Goal: Information Seeking & Learning: Learn about a topic

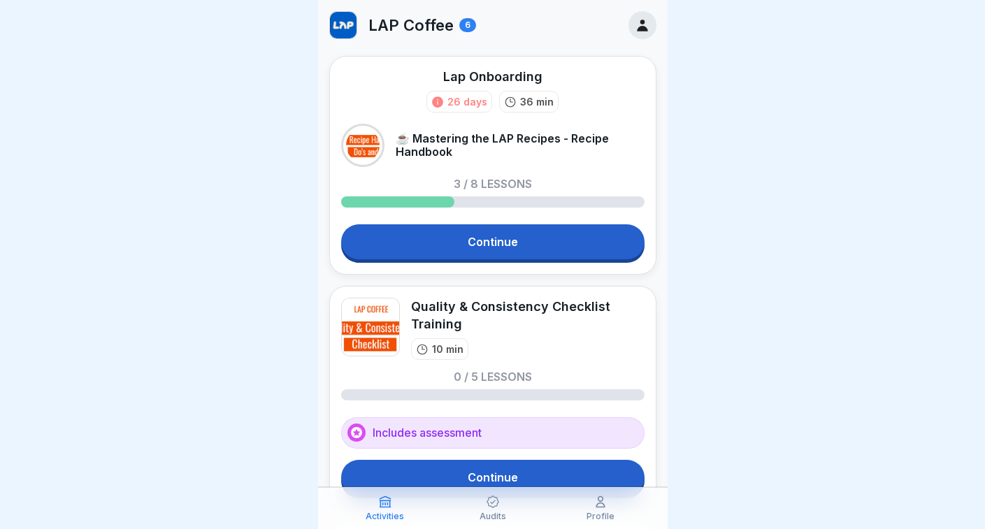
click at [459, 27] on div "6" at bounding box center [467, 25] width 17 height 14
click at [464, 28] on div "6" at bounding box center [467, 25] width 17 height 14
click at [652, 25] on div at bounding box center [643, 25] width 28 height 28
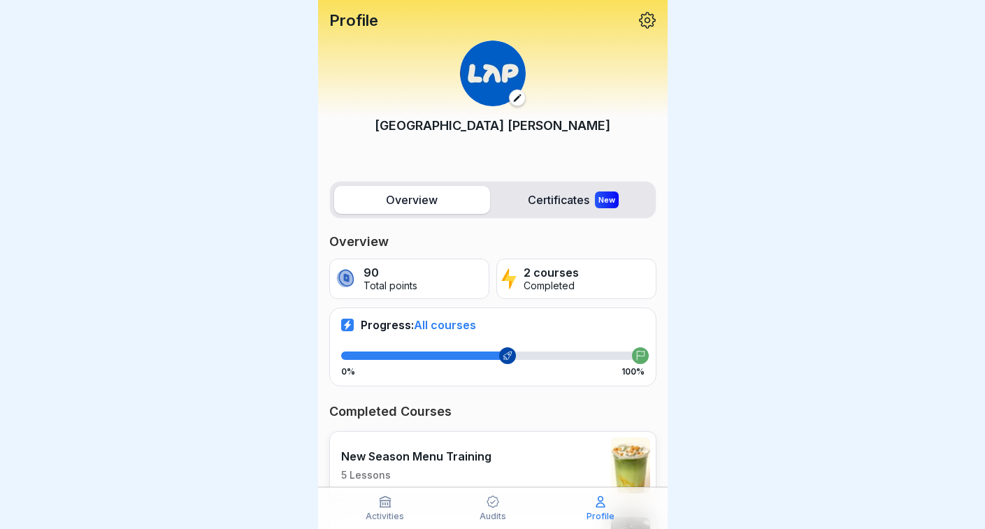
click at [549, 208] on label "Certificates New" at bounding box center [574, 200] width 156 height 28
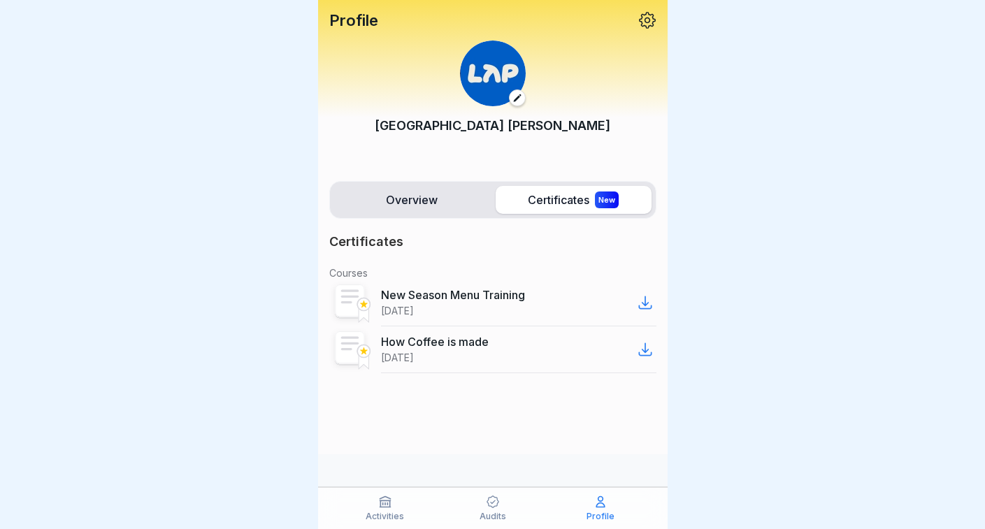
click at [405, 184] on div "Overview Certificates New" at bounding box center [492, 200] width 327 height 38
click at [409, 199] on label "Overview" at bounding box center [412, 200] width 156 height 28
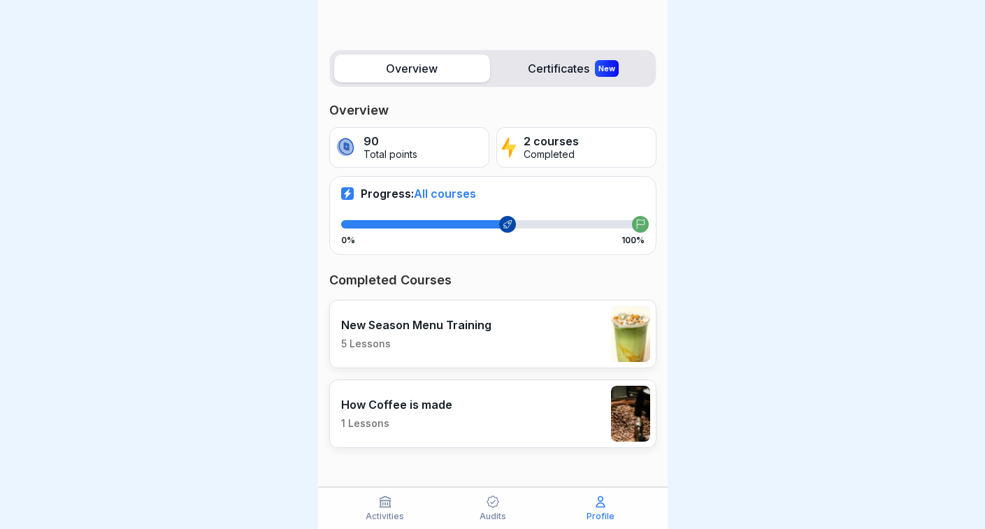
scroll to position [130, 0]
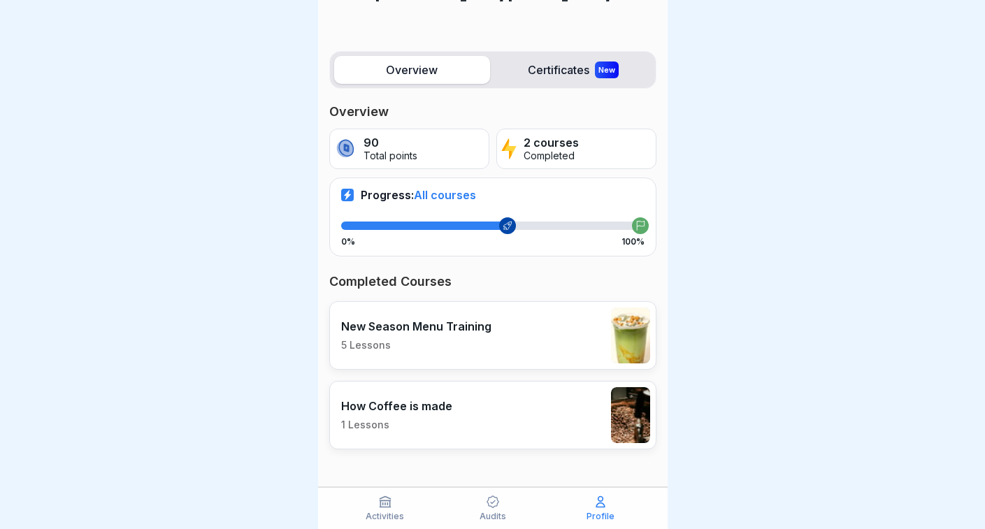
click at [446, 407] on p "How Coffee is made" at bounding box center [396, 406] width 111 height 14
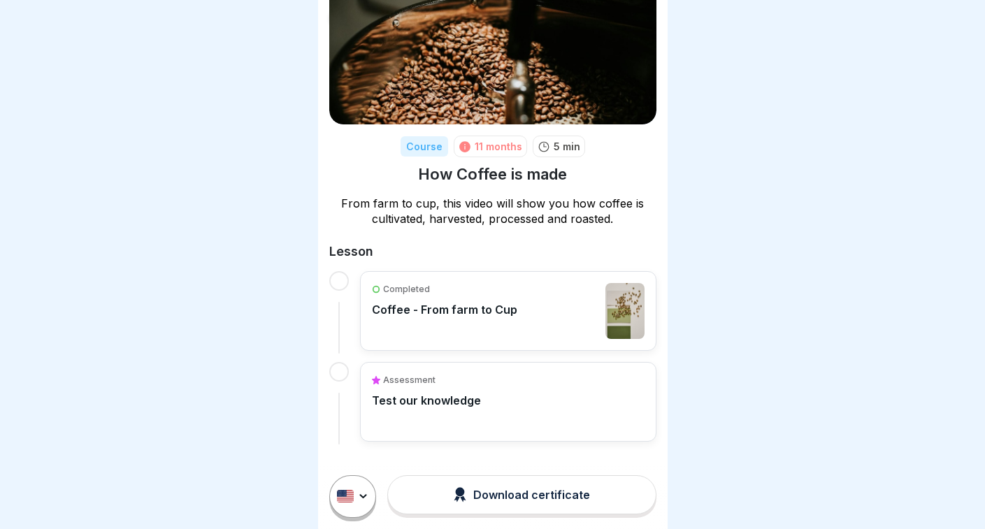
scroll to position [69, 0]
click at [503, 320] on div "Completed Coffee - From farm to Cup" at bounding box center [444, 312] width 145 height 56
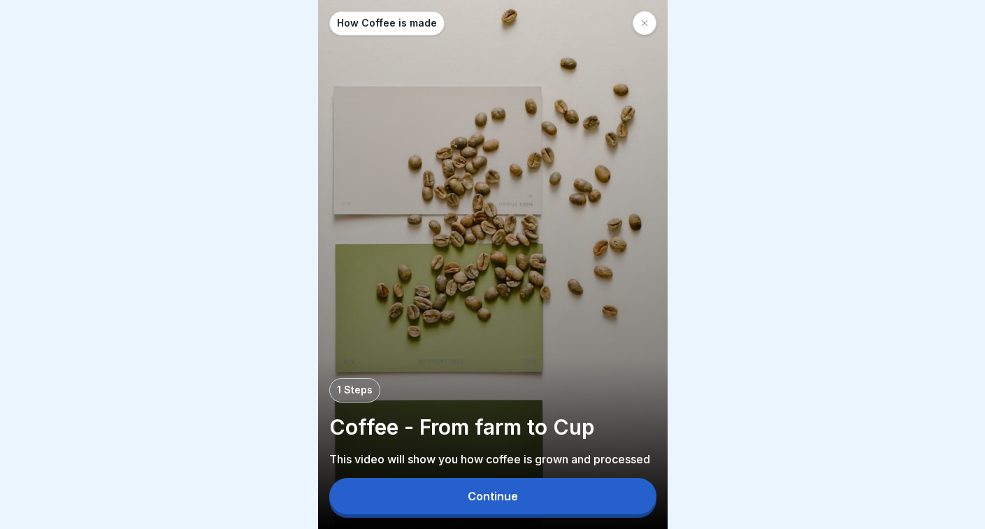
click at [468, 496] on div "Continue" at bounding box center [493, 496] width 50 height 13
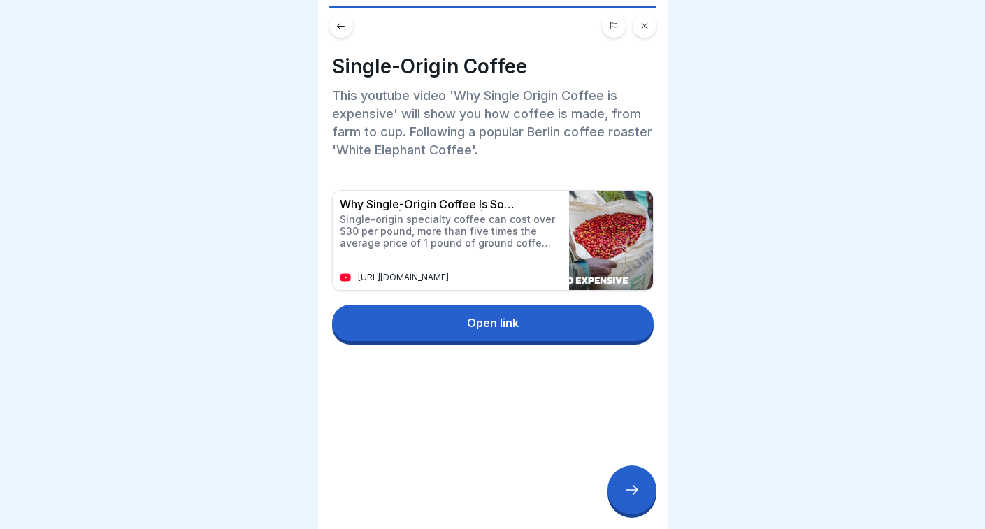
click at [456, 205] on p "Why Single-Origin Coffee Is So Expensive | So Expensive | Business Insider" at bounding box center [447, 204] width 215 height 13
click at [510, 213] on div "Why Single-Origin Coffee Is So Expensive | So Expensive | Business Insider Sing…" at bounding box center [447, 240] width 229 height 99
click at [622, 234] on img at bounding box center [611, 240] width 84 height 99
click at [389, 279] on p "[URL][DOMAIN_NAME]" at bounding box center [405, 278] width 95 height 10
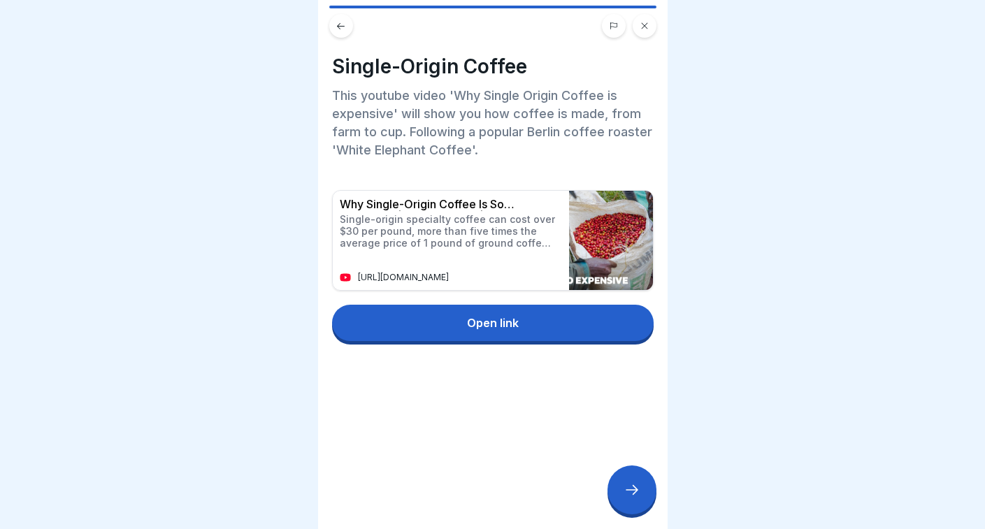
click at [389, 279] on p "[URL][DOMAIN_NAME]" at bounding box center [405, 278] width 95 height 10
click at [391, 255] on div "Why Single-Origin Coffee Is So Expensive | So Expensive | Business Insider Sing…" at bounding box center [447, 240] width 229 height 99
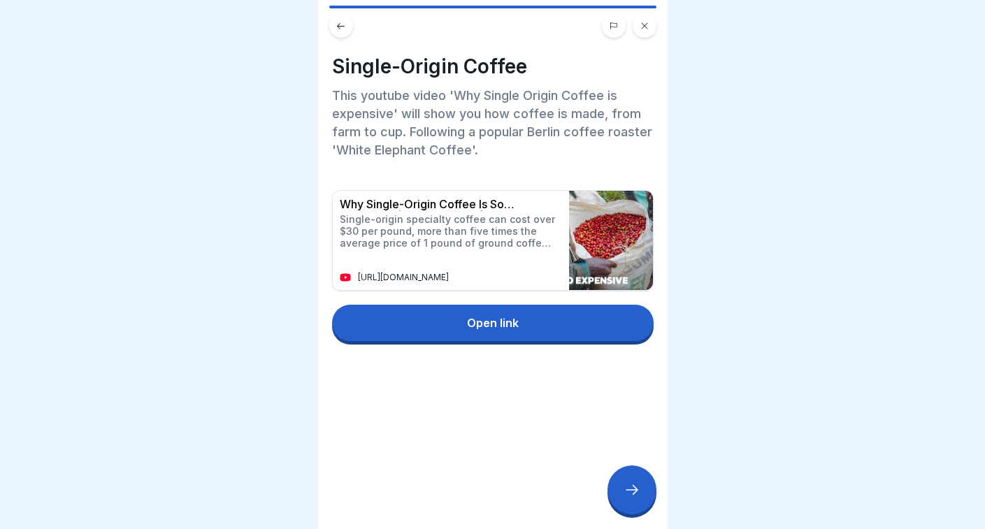
click at [499, 315] on button "Open link" at bounding box center [493, 323] width 322 height 36
click at [631, 486] on icon at bounding box center [632, 490] width 17 height 17
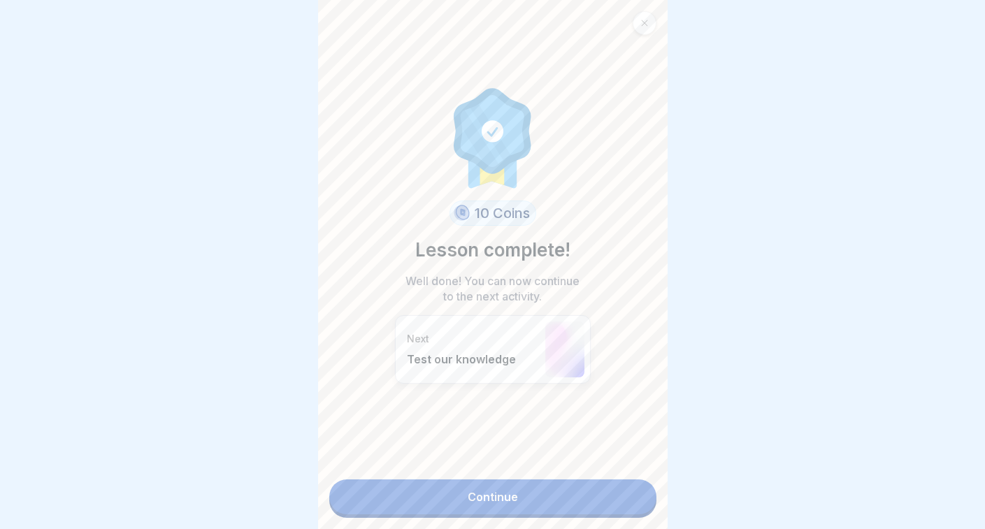
click at [513, 496] on link "Continue" at bounding box center [492, 497] width 327 height 35
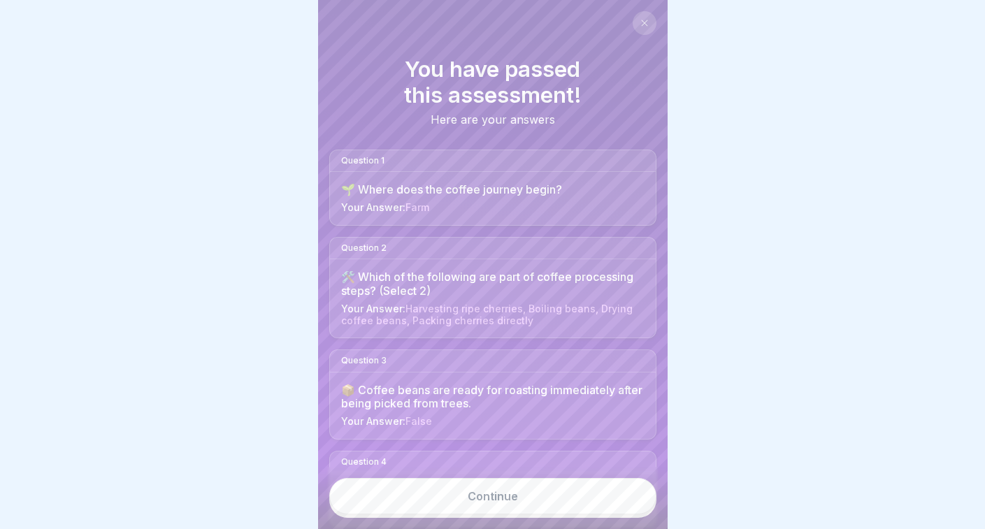
click at [511, 185] on div "🌱 Where does the coffee journey begin?" at bounding box center [492, 189] width 303 height 13
click at [482, 500] on link "Continue" at bounding box center [492, 496] width 327 height 36
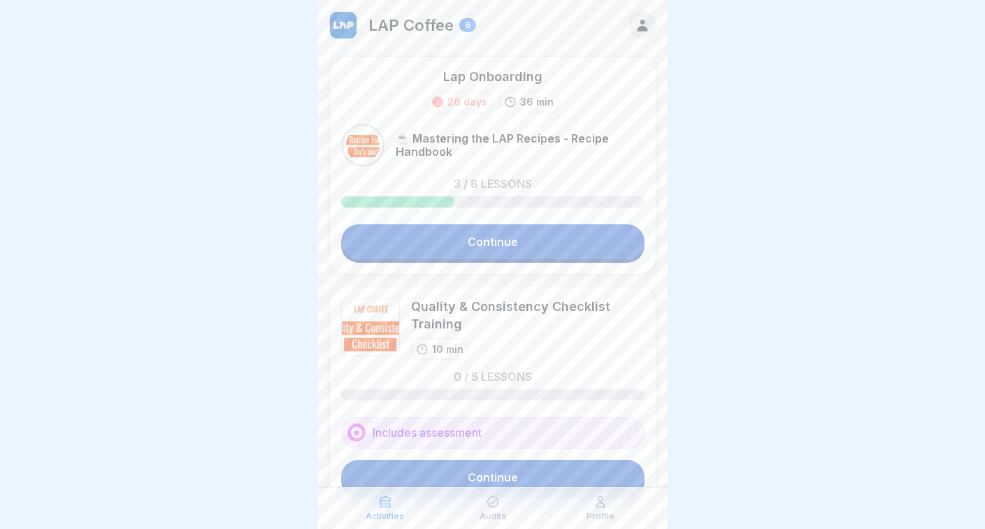
click at [645, 29] on icon at bounding box center [642, 26] width 10 height 12
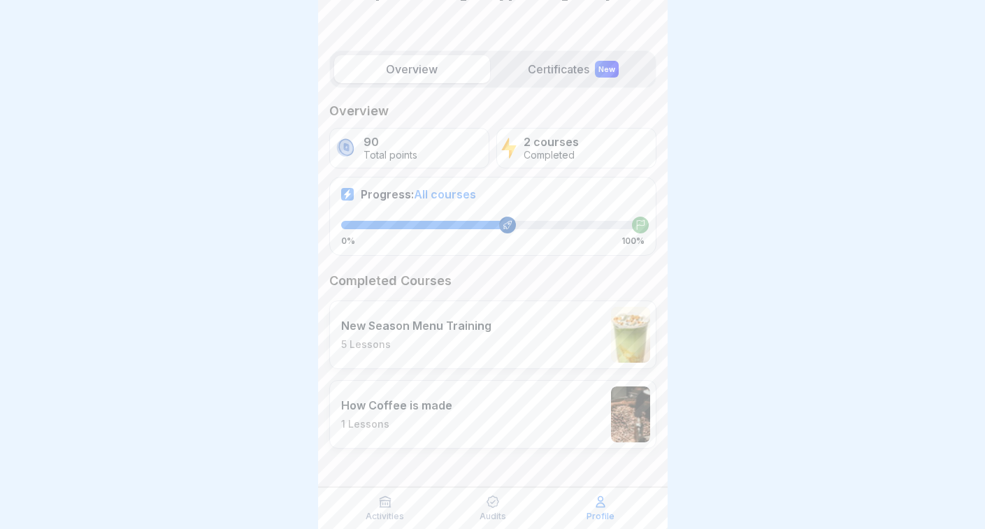
scroll to position [130, 0]
click at [408, 414] on div "How Coffee is made 1 Lessons" at bounding box center [396, 415] width 111 height 32
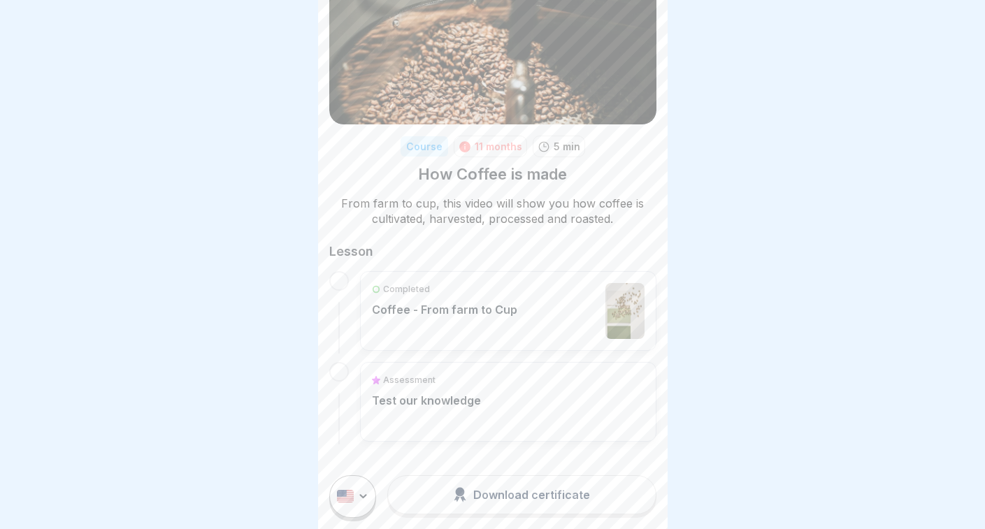
scroll to position [69, 0]
click at [453, 393] on div "Assessment Test our knowledge" at bounding box center [426, 392] width 109 height 34
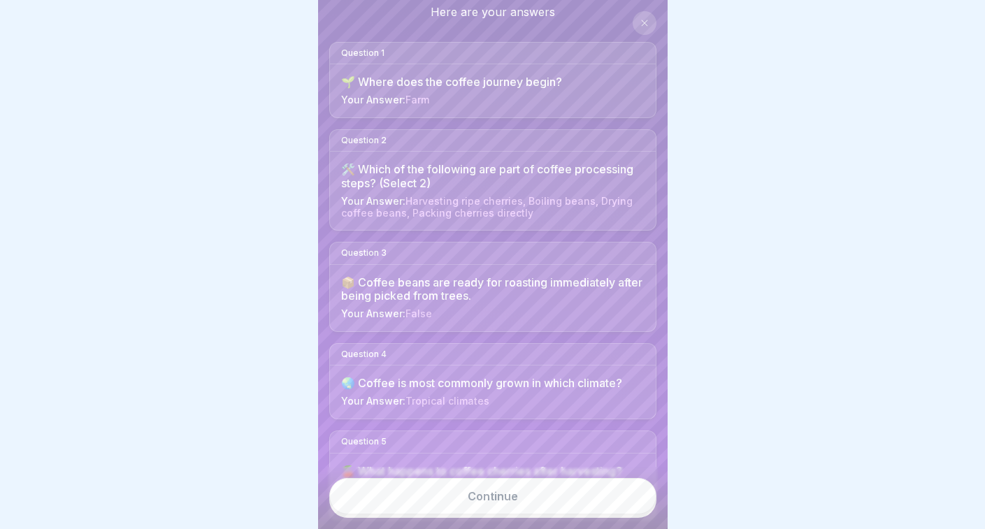
scroll to position [109, 0]
click at [399, 52] on div "Question 1" at bounding box center [493, 52] width 326 height 22
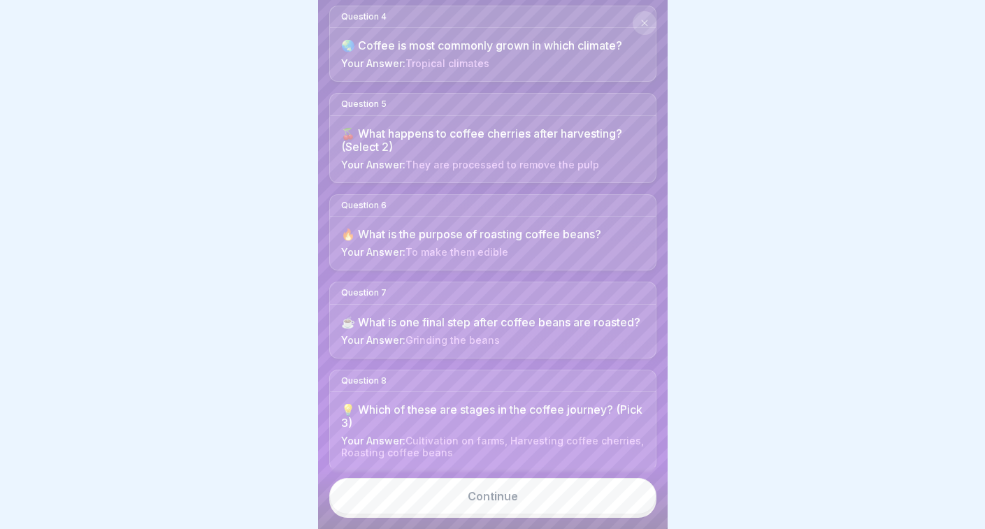
scroll to position [445, 0]
drag, startPoint x: 548, startPoint y: 244, endPoint x: 187, endPoint y: 198, distance: 364.4
click at [187, 198] on body "You have passed this assessment! Here are your answers Question 1 🌱 Where does …" at bounding box center [492, 264] width 985 height 529
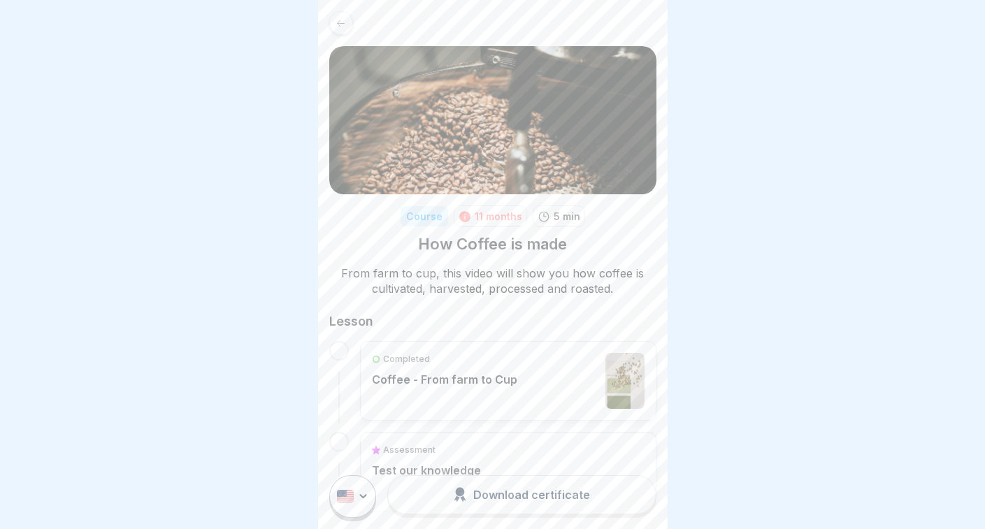
click at [342, 19] on icon at bounding box center [341, 23] width 10 height 10
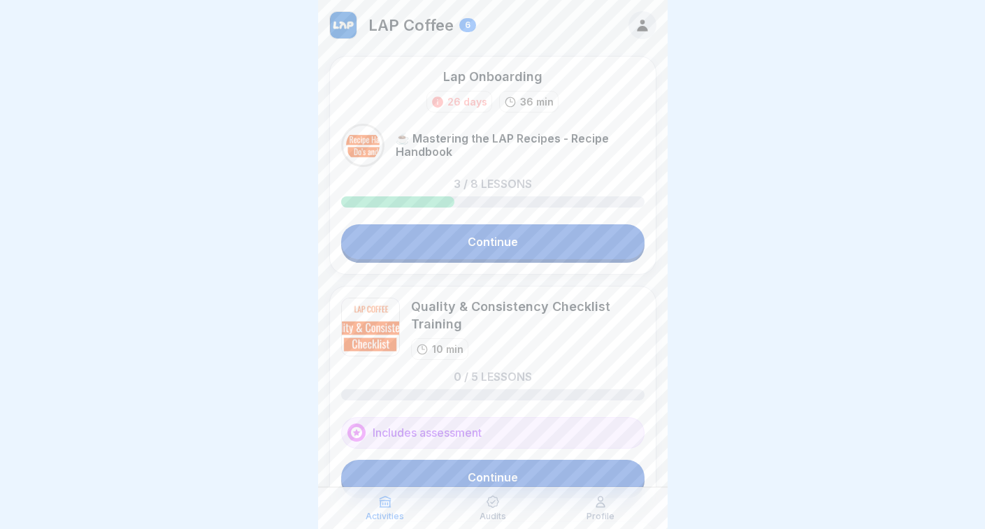
click at [471, 243] on link "Continue" at bounding box center [492, 241] width 303 height 35
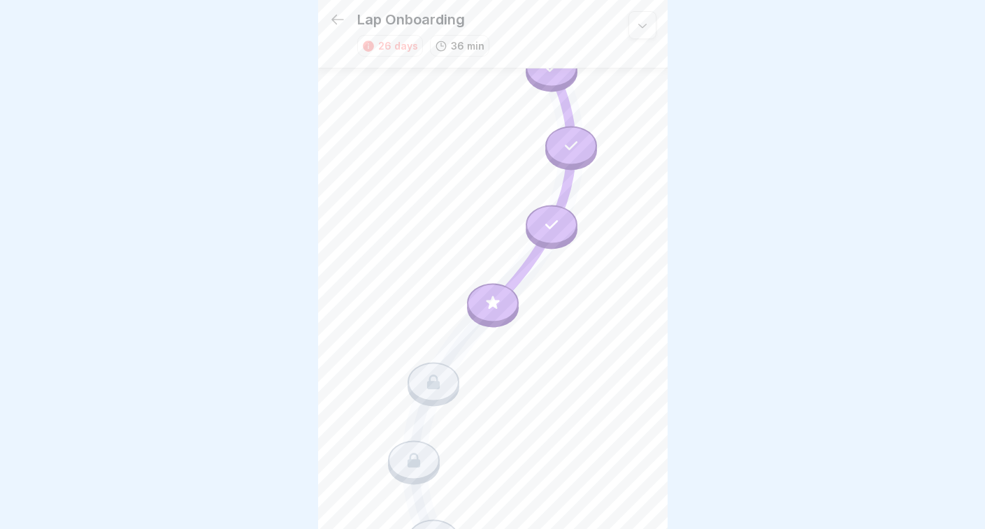
scroll to position [100, 0]
